Goal: Task Accomplishment & Management: Manage account settings

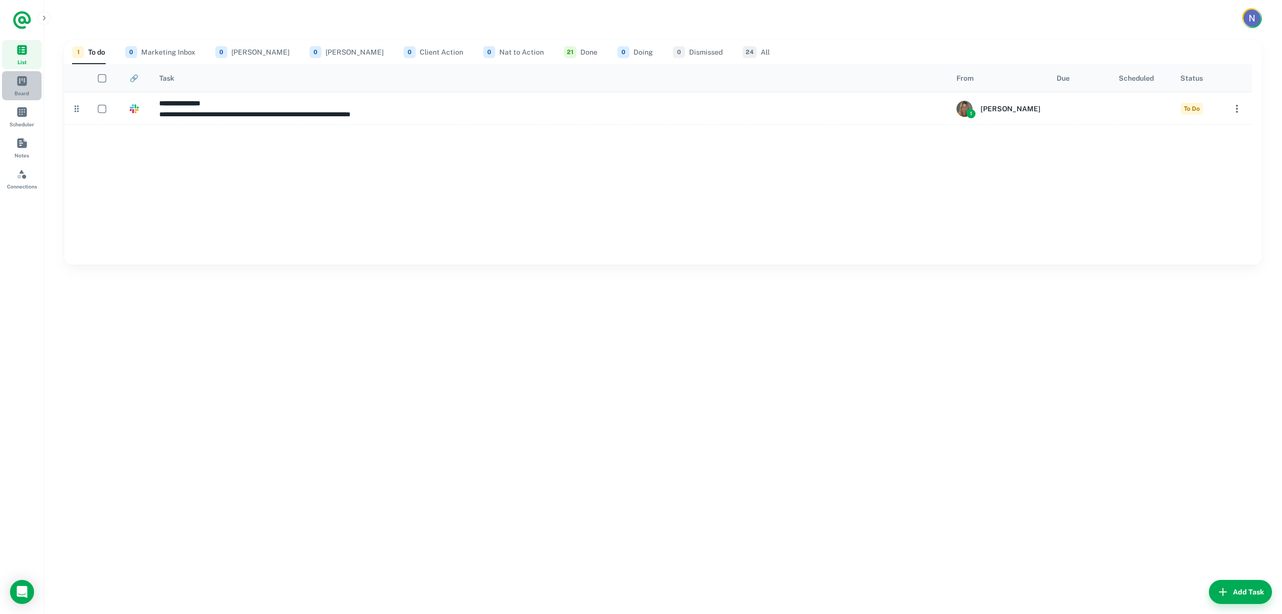
click at [19, 83] on span "Board" at bounding box center [22, 80] width 11 height 11
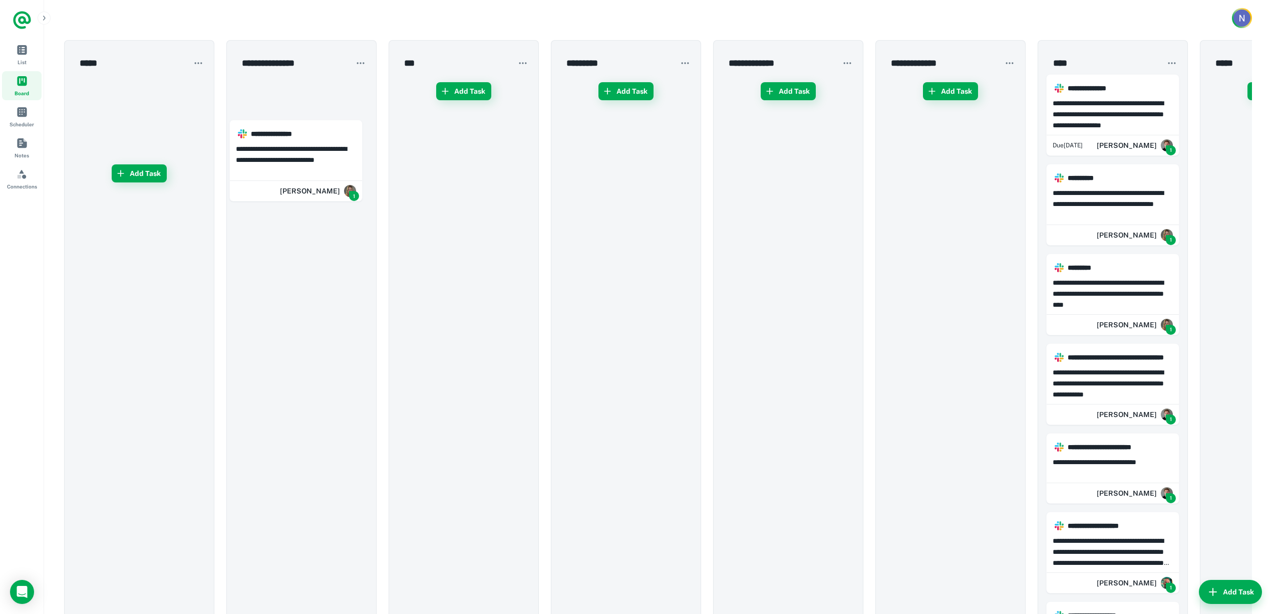
drag, startPoint x: 153, startPoint y: 87, endPoint x: 314, endPoint y: 132, distance: 166.6
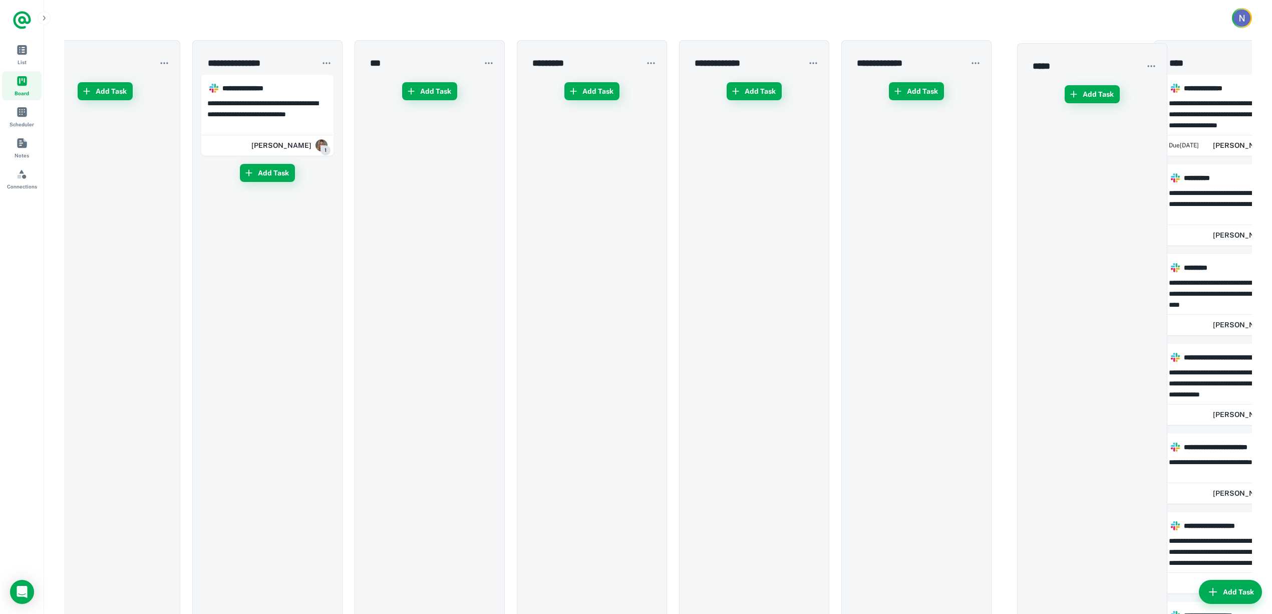
scroll to position [0, 58]
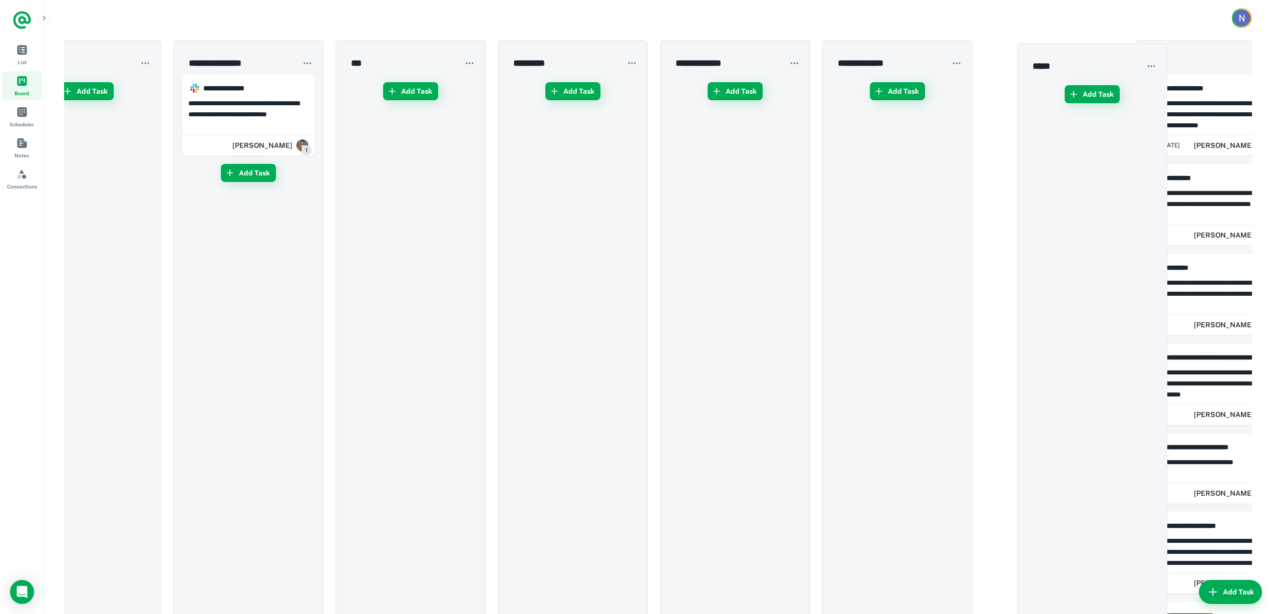
drag, startPoint x: 1216, startPoint y: 47, endPoint x: 1028, endPoint y: 50, distance: 187.9
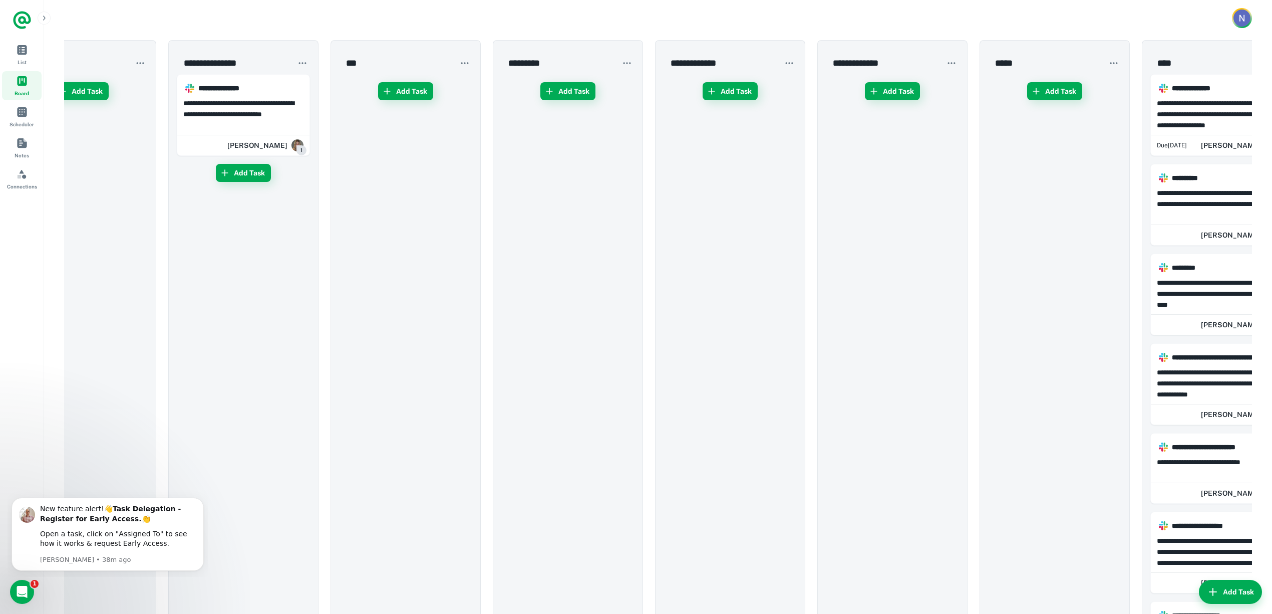
scroll to position [0, 0]
drag, startPoint x: 379, startPoint y: 7, endPoint x: 496, endPoint y: 18, distance: 117.2
click at [496, 18] on div at bounding box center [658, 18] width 1228 height 36
click at [17, 51] on span "List" at bounding box center [22, 49] width 11 height 11
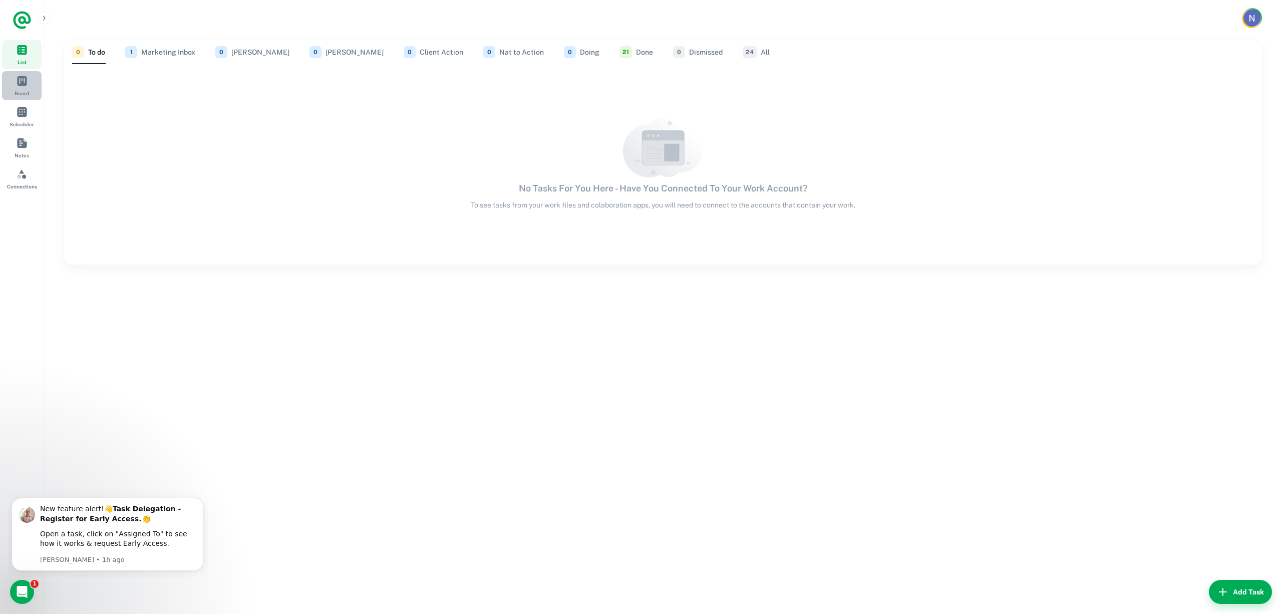
click at [25, 83] on span "Board" at bounding box center [22, 80] width 11 height 11
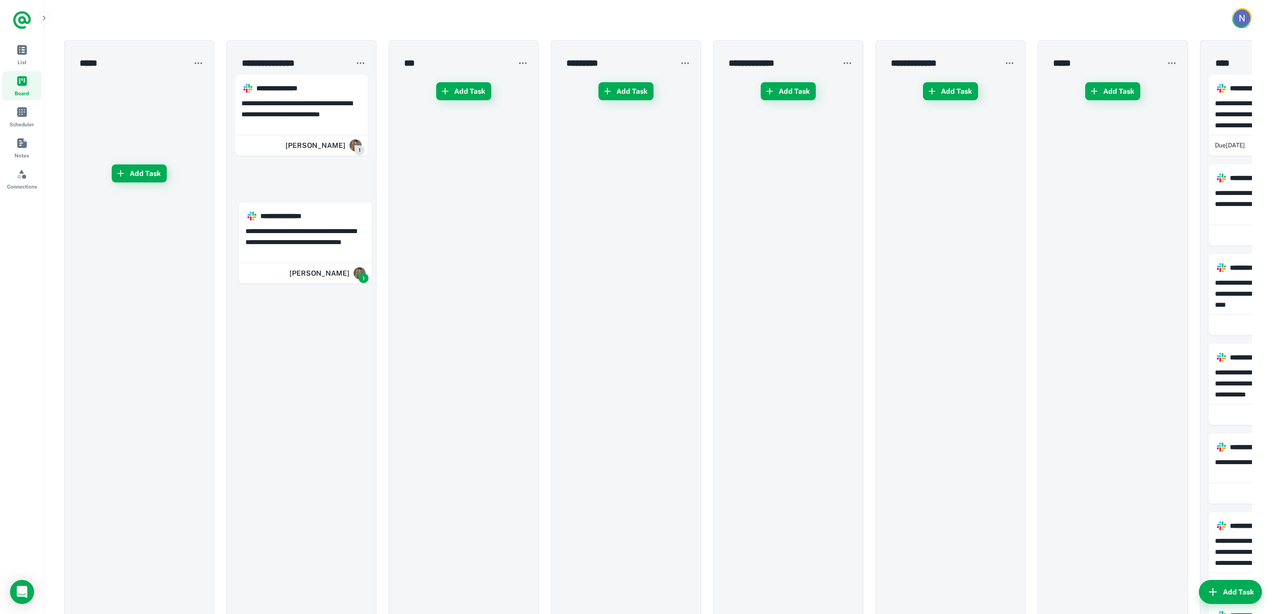
drag, startPoint x: 171, startPoint y: 91, endPoint x: 340, endPoint y: 222, distance: 214.1
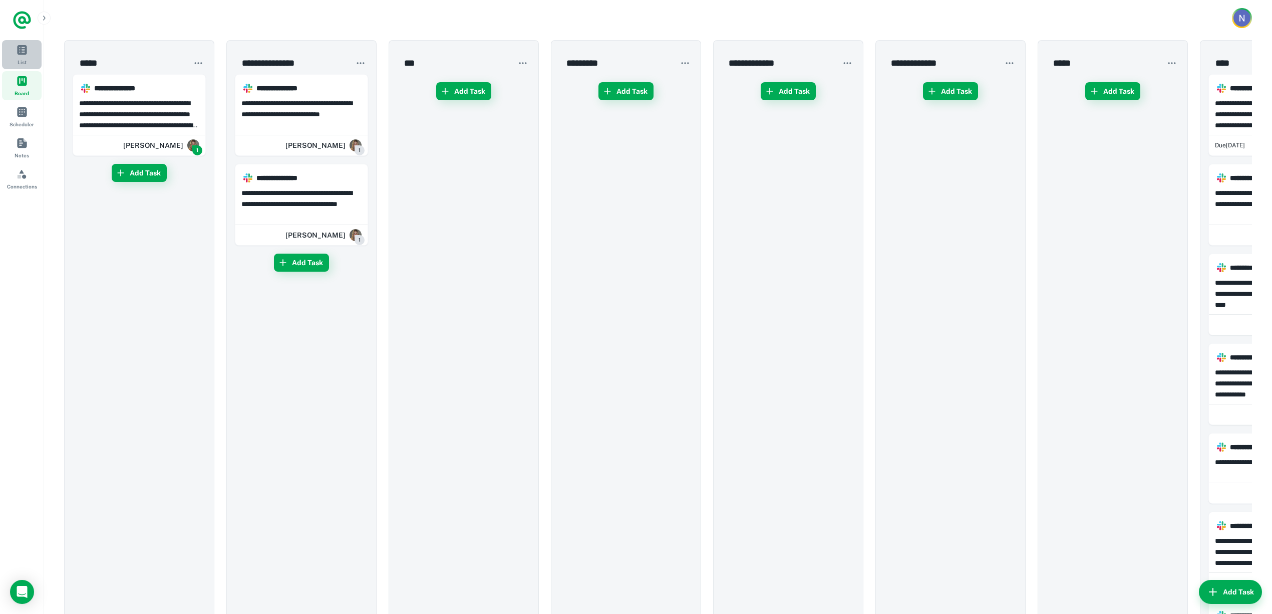
click at [18, 53] on span "List" at bounding box center [22, 49] width 11 height 11
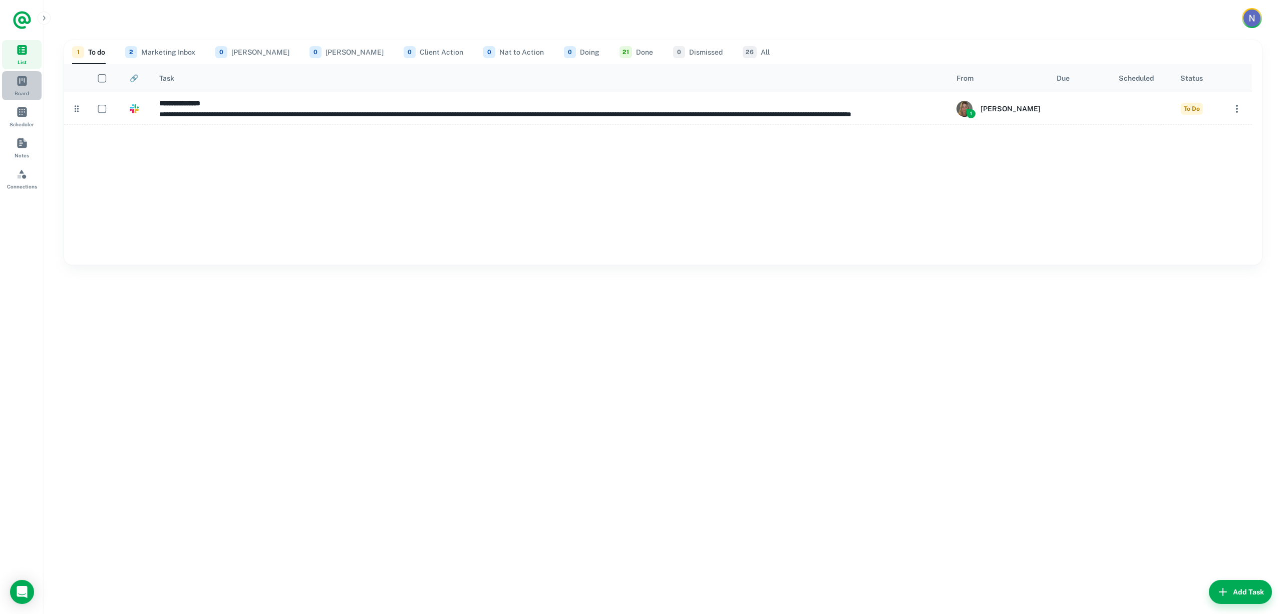
click at [19, 89] on span "Board" at bounding box center [22, 93] width 15 height 8
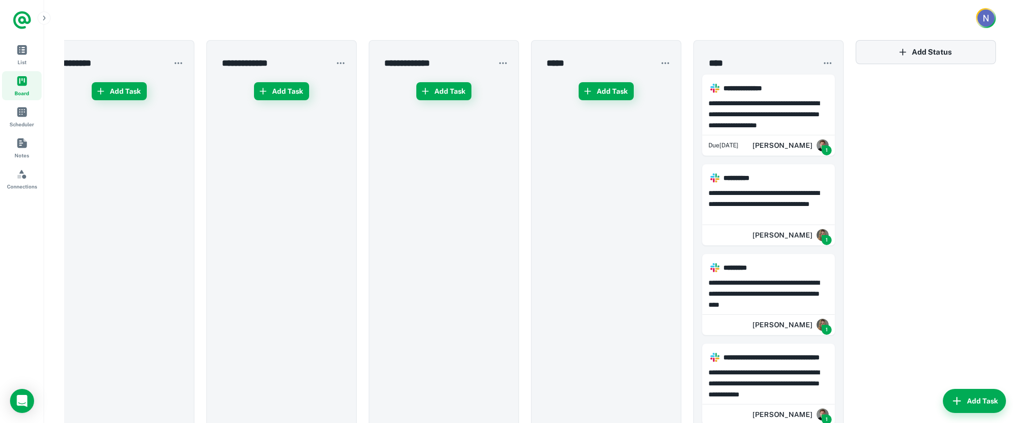
click at [924, 53] on button "Add Status" at bounding box center [926, 52] width 140 height 24
type input "*********"
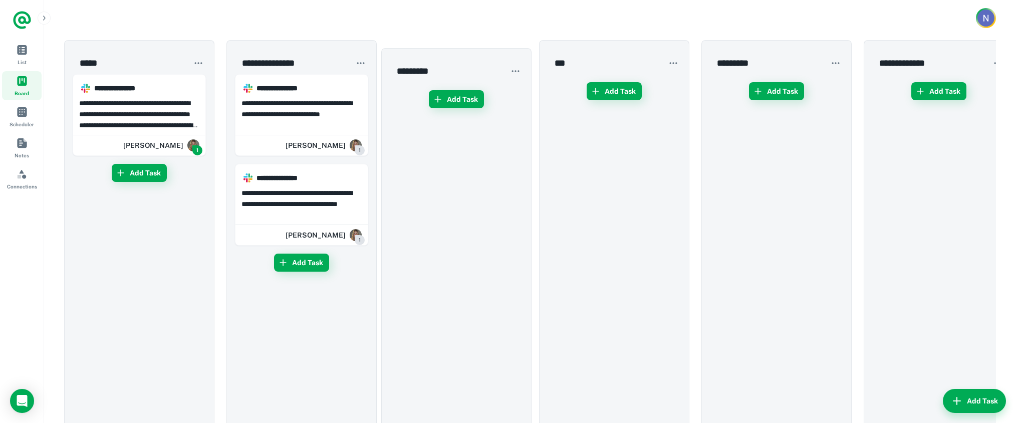
drag, startPoint x: 927, startPoint y: 48, endPoint x: 449, endPoint y: 55, distance: 477.4
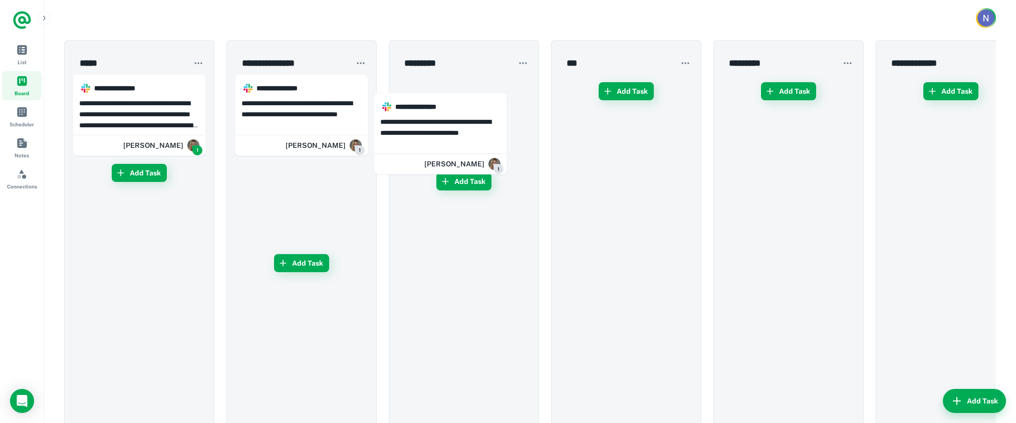
drag, startPoint x: 339, startPoint y: 85, endPoint x: 482, endPoint y: 107, distance: 144.9
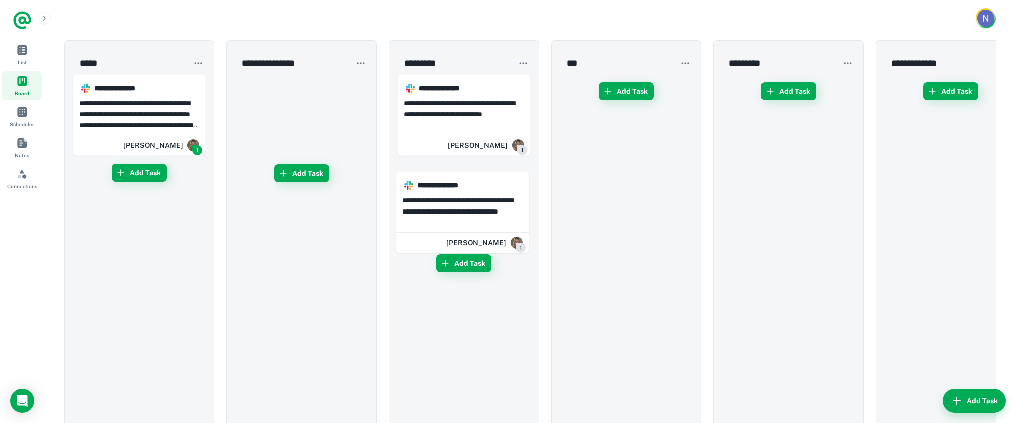
drag, startPoint x: 331, startPoint y: 90, endPoint x: 495, endPoint y: 192, distance: 193.9
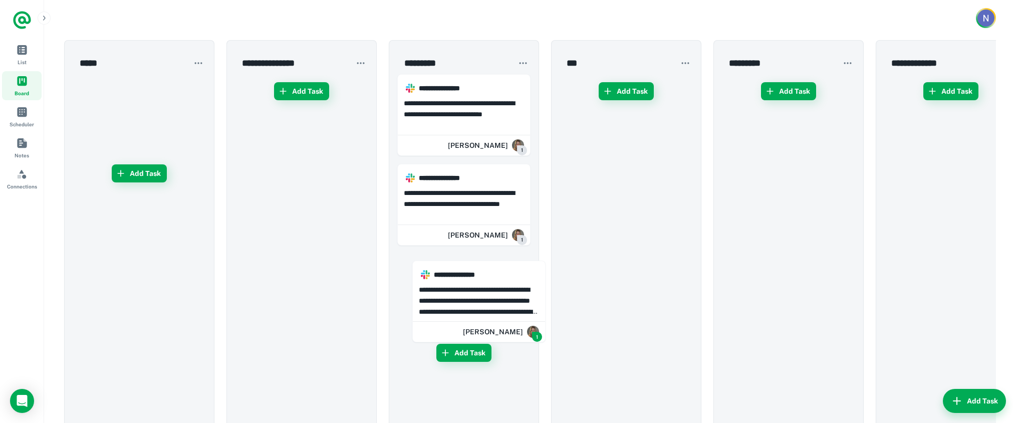
drag, startPoint x: 166, startPoint y: 80, endPoint x: 509, endPoint y: 271, distance: 392.2
